Goal: Transaction & Acquisition: Purchase product/service

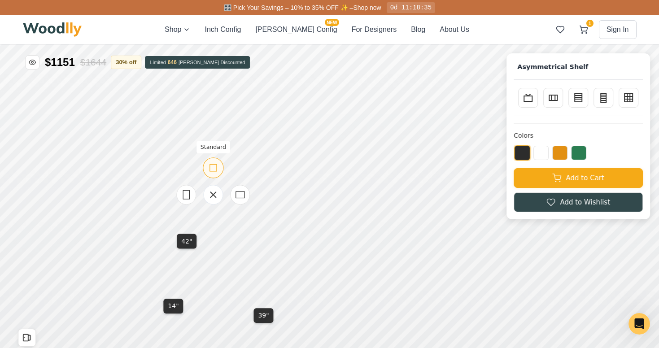
click at [212, 171] on icon at bounding box center [213, 167] width 11 height 11
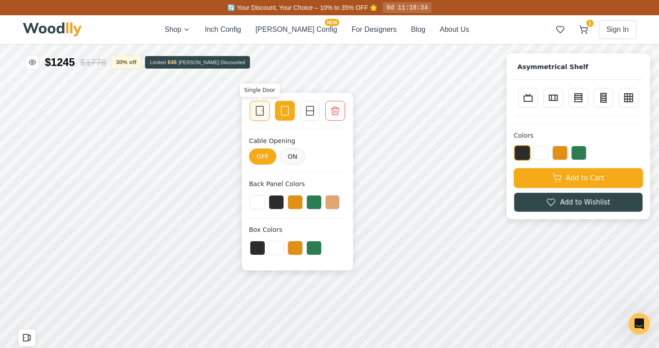
click at [260, 111] on icon at bounding box center [259, 110] width 11 height 11
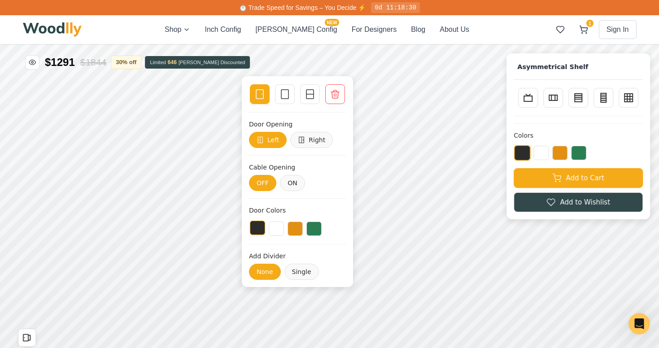
click at [255, 229] on button at bounding box center [257, 228] width 15 height 14
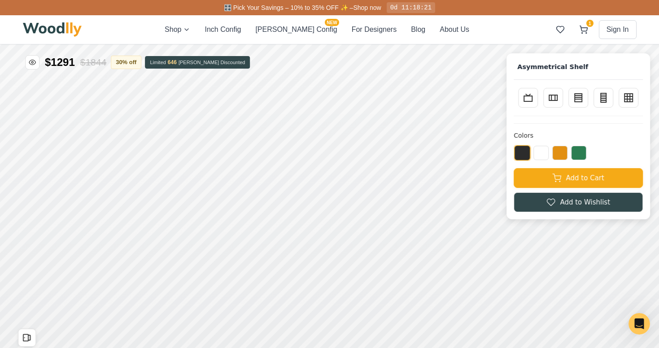
scroll to position [30, 0]
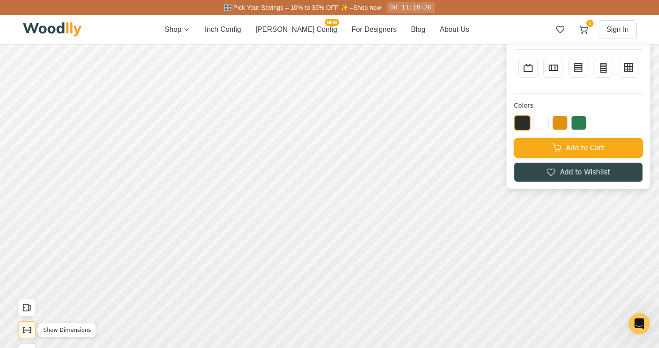
click at [26, 327] on icon "Show Dimensions" at bounding box center [27, 330] width 10 height 10
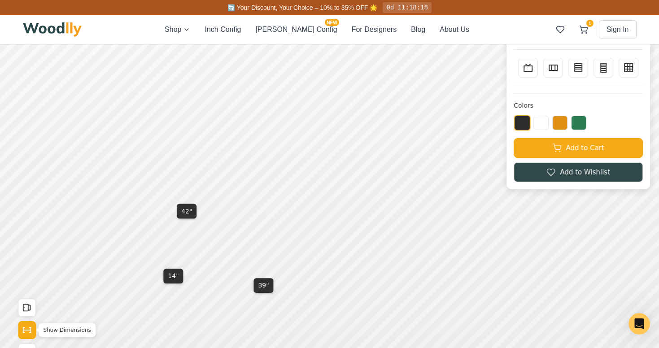
scroll to position [0, 0]
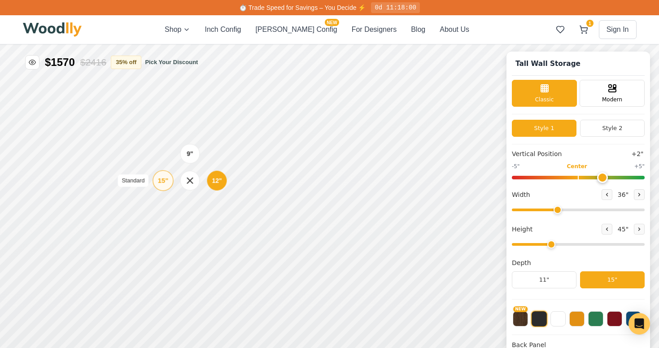
click at [162, 181] on div "15"" at bounding box center [163, 181] width 10 height 10
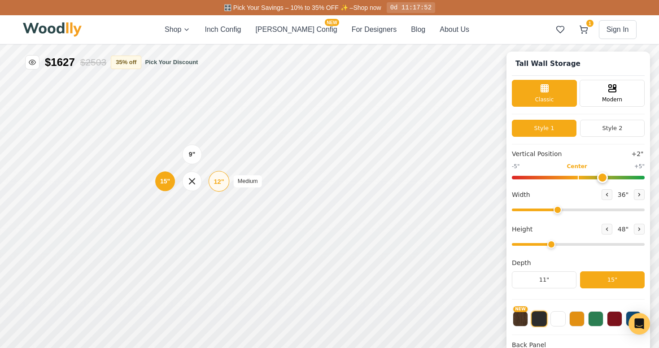
click at [217, 178] on div "12"" at bounding box center [218, 181] width 10 height 10
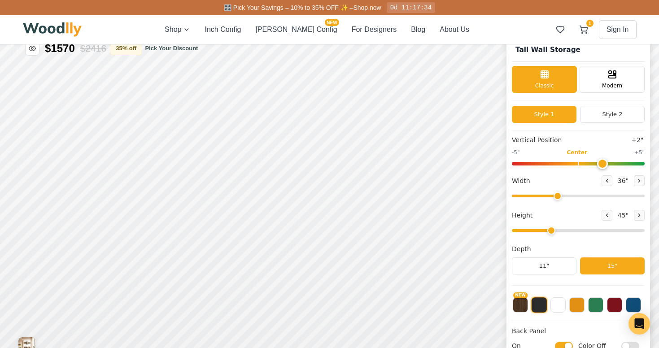
scroll to position [16, 0]
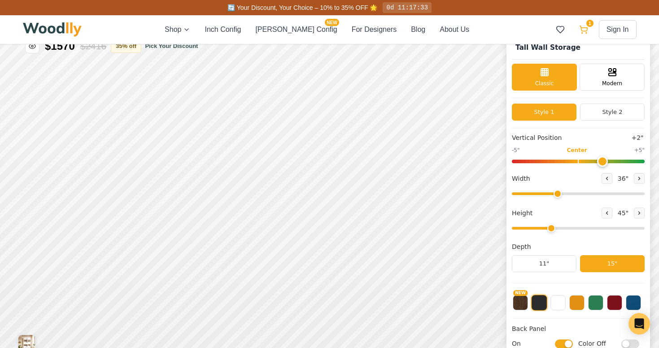
click at [580, 32] on icon at bounding box center [583, 29] width 9 height 9
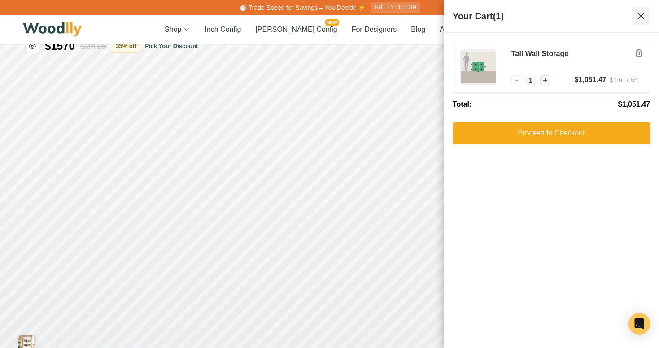
click at [642, 16] on icon at bounding box center [640, 16] width 11 height 11
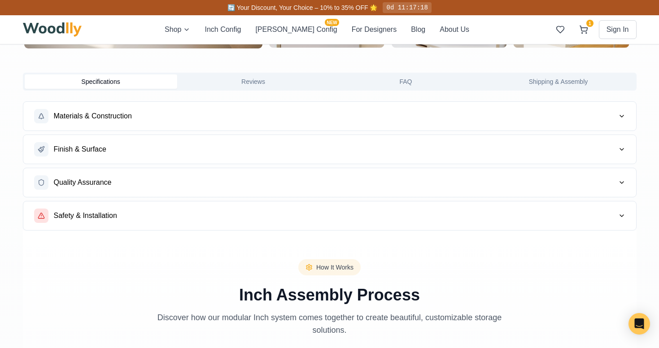
scroll to position [721, 0]
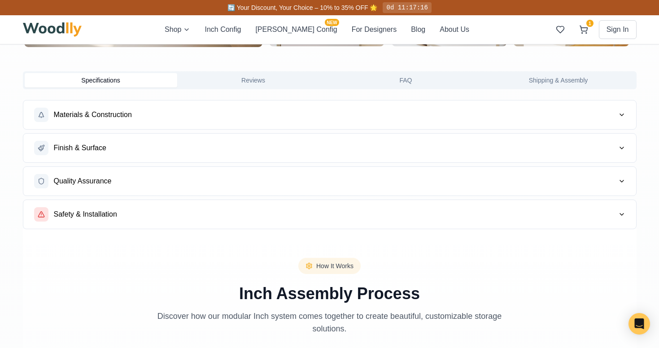
click at [421, 112] on button "Materials & Construction" at bounding box center [329, 114] width 612 height 29
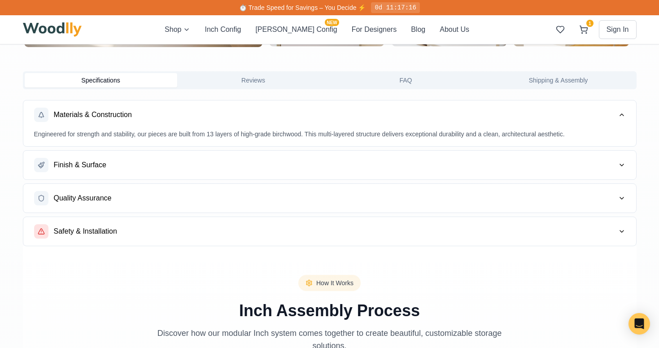
click at [340, 164] on button "Finish & Surface" at bounding box center [329, 165] width 612 height 29
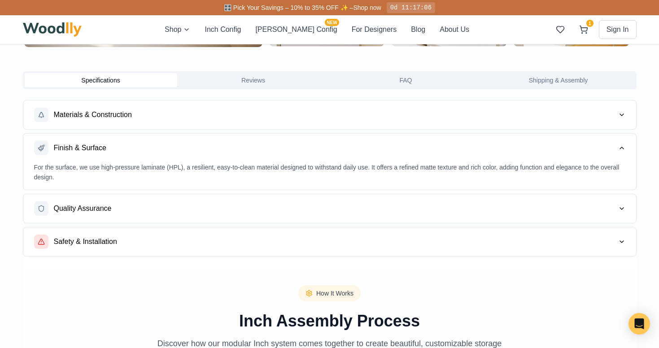
click at [320, 205] on button "Quality Assurance" at bounding box center [329, 208] width 612 height 29
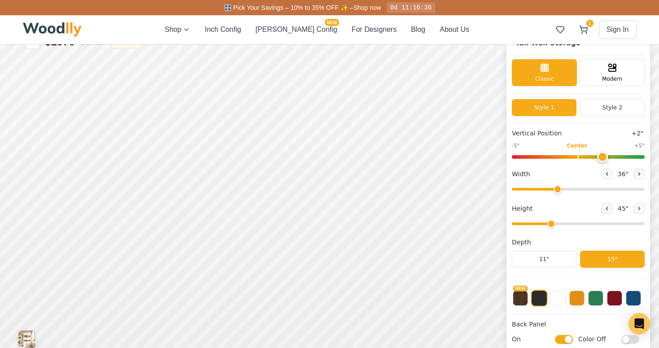
scroll to position [0, 0]
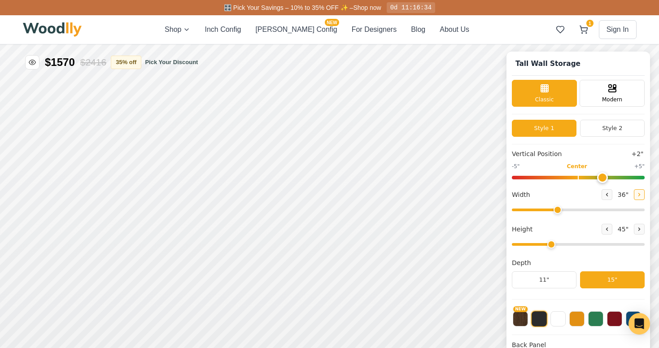
click at [636, 195] on icon at bounding box center [638, 194] width 5 height 5
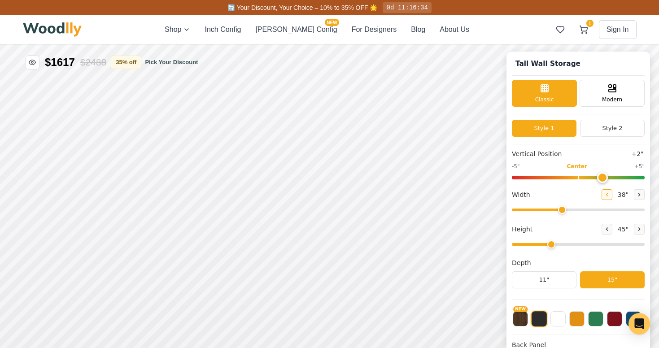
click at [606, 197] on button at bounding box center [606, 194] width 11 height 11
click at [637, 194] on icon at bounding box center [638, 194] width 5 height 5
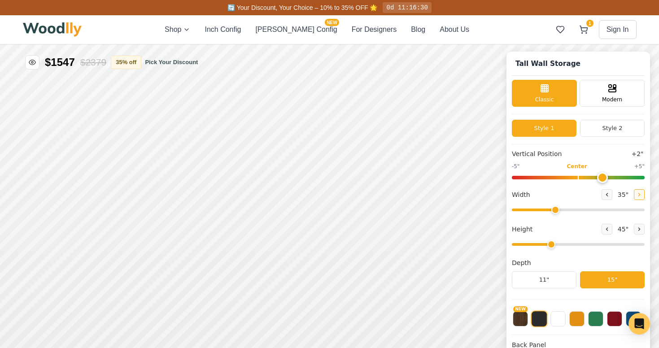
click at [637, 194] on div "Width 35 "" at bounding box center [578, 202] width 133 height 26
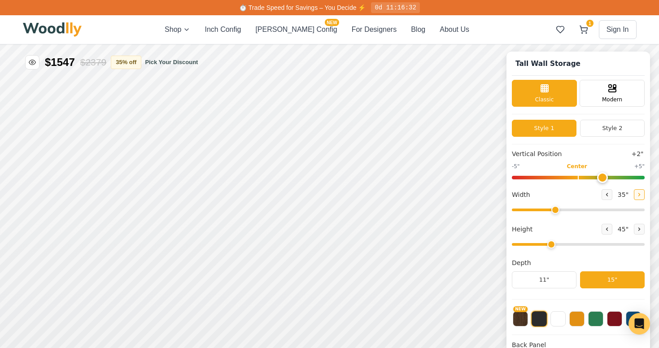
click at [637, 194] on icon at bounding box center [638, 194] width 5 height 5
type input "36"
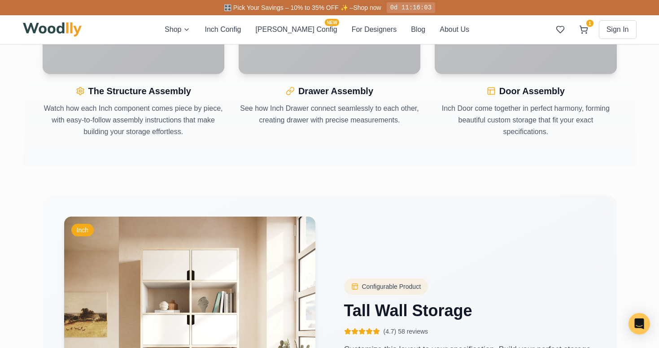
scroll to position [906, 0]
